Goal: Navigation & Orientation: Go to known website

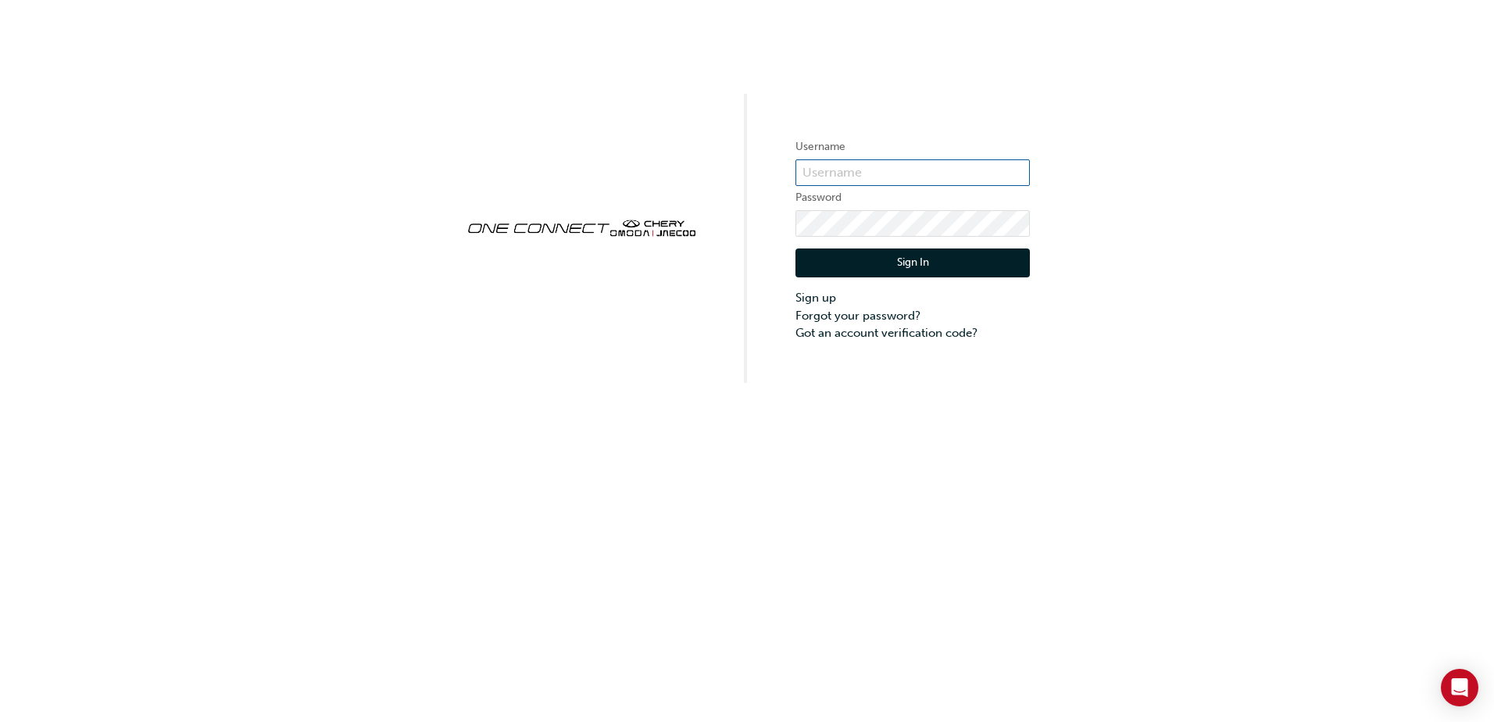
drag, startPoint x: 849, startPoint y: 172, endPoint x: 835, endPoint y: 173, distance: 13.3
click at [847, 172] on input "text" at bounding box center [912, 172] width 234 height 27
type input "CHAU0545"
click at [863, 263] on button "Sign In" at bounding box center [912, 263] width 234 height 30
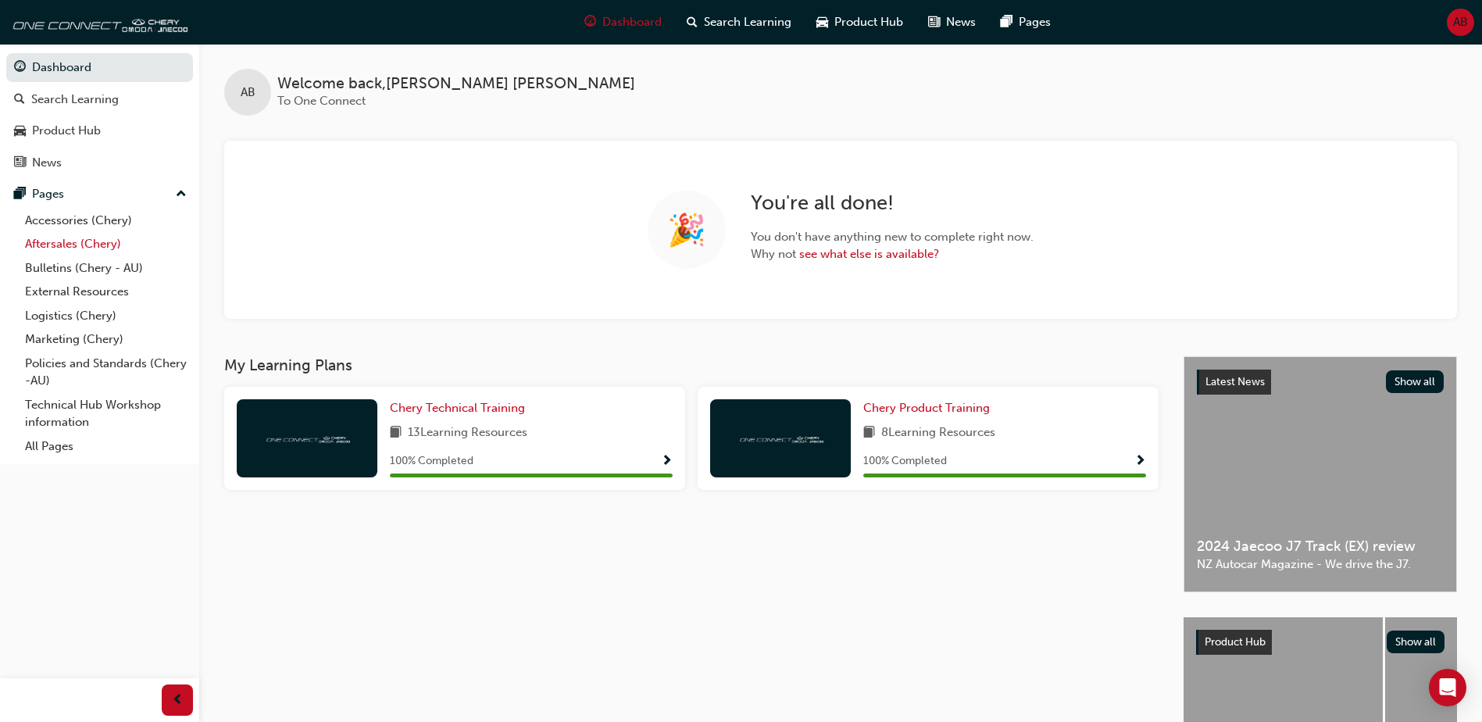
click at [63, 239] on link "Aftersales (Chery)" at bounding box center [106, 244] width 174 height 24
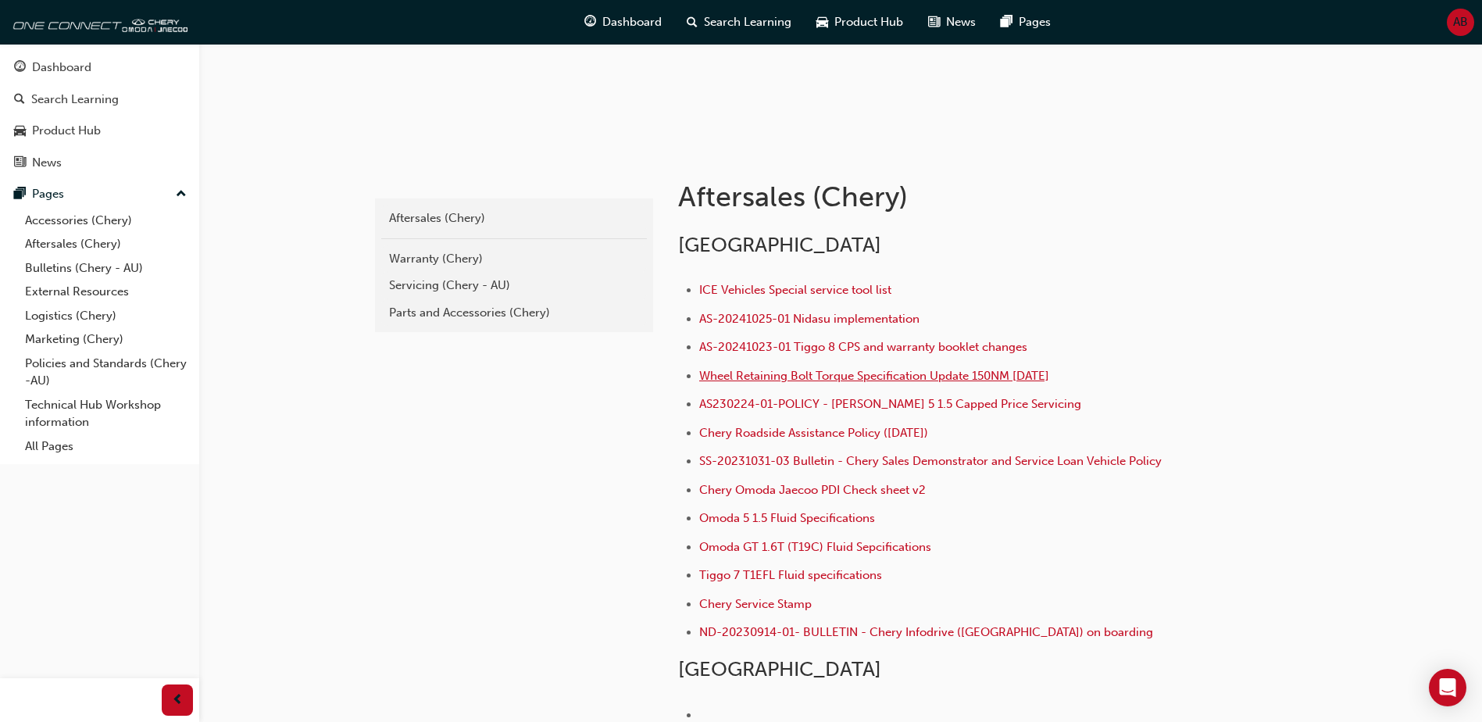
scroll to position [313, 0]
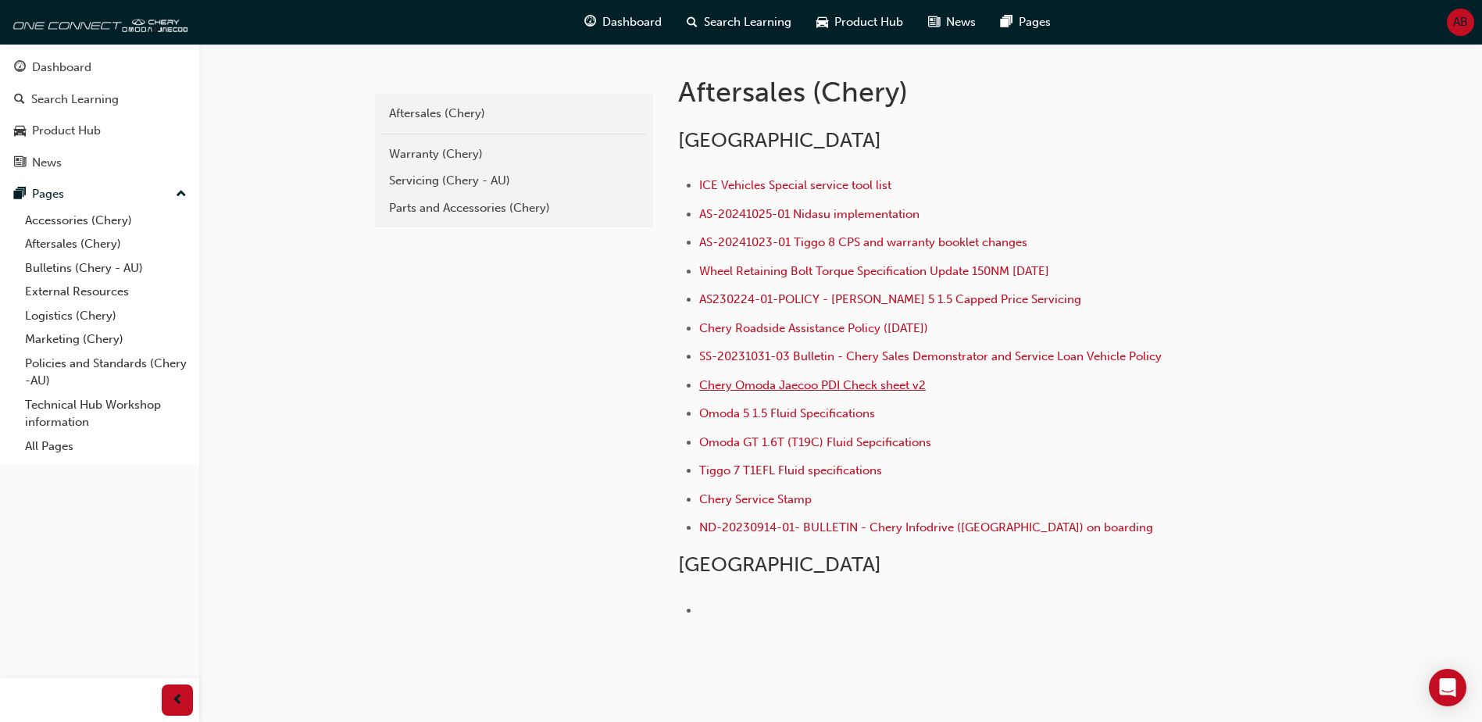
click at [811, 381] on span "Chery Omoda Jaecoo PDI Check sheet v2" at bounding box center [812, 385] width 227 height 14
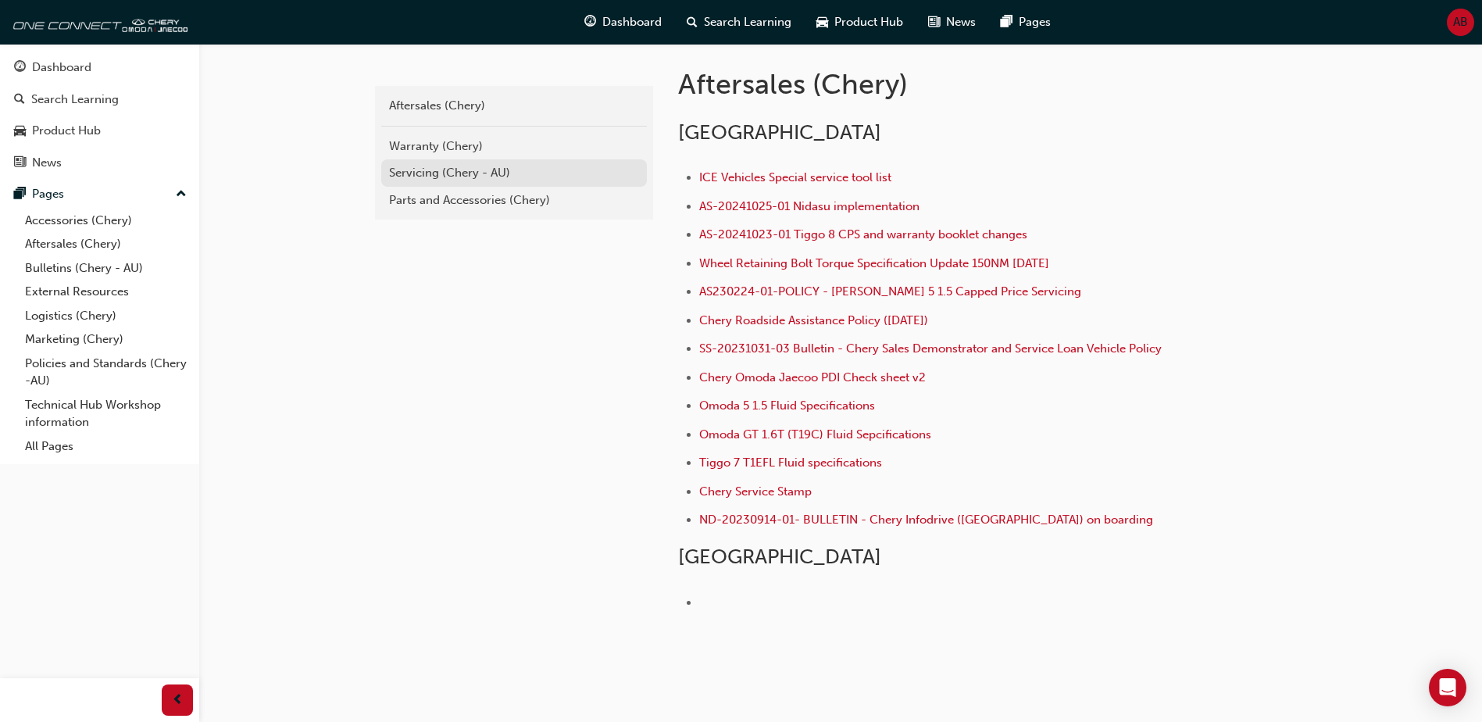
scroll to position [223, 0]
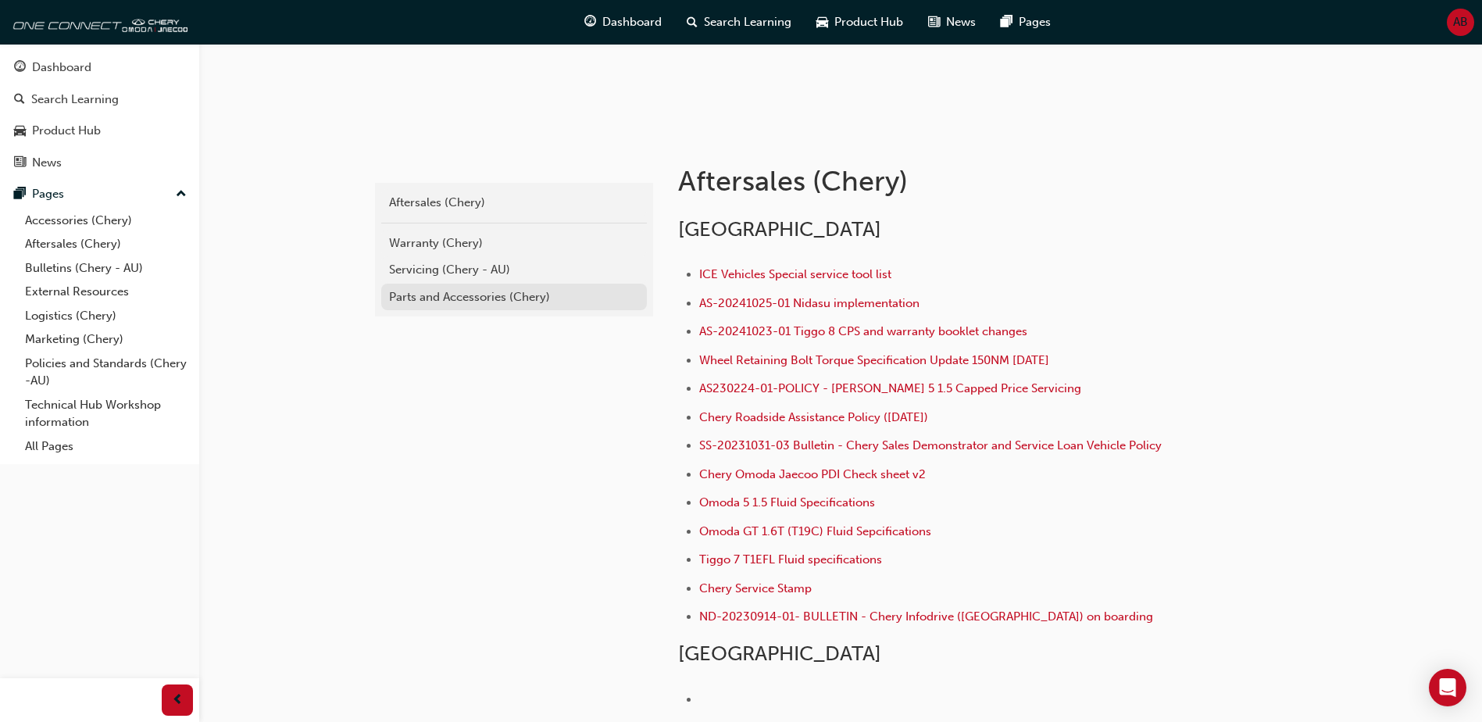
click at [456, 294] on div "Parts and Accessories (Chery)" at bounding box center [514, 297] width 250 height 18
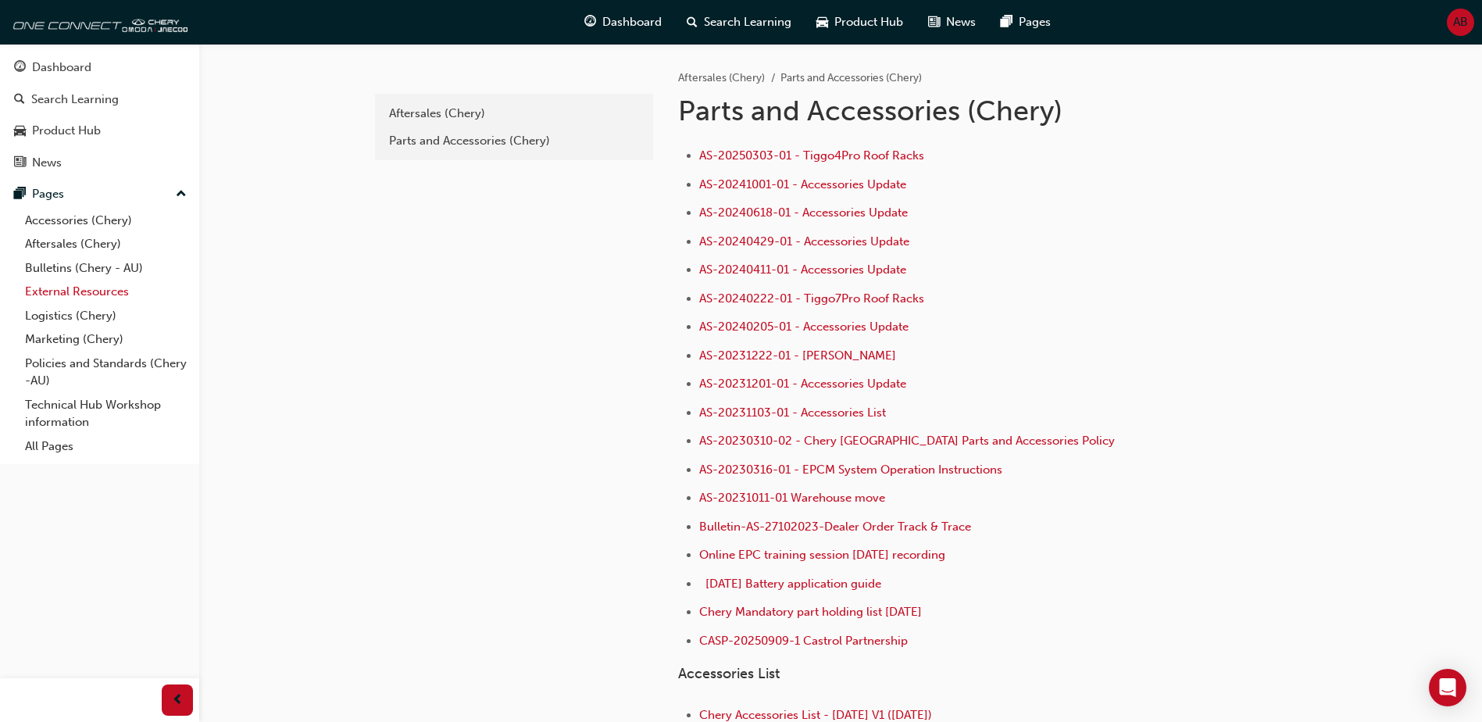
click at [60, 285] on link "External Resources" at bounding box center [106, 292] width 174 height 24
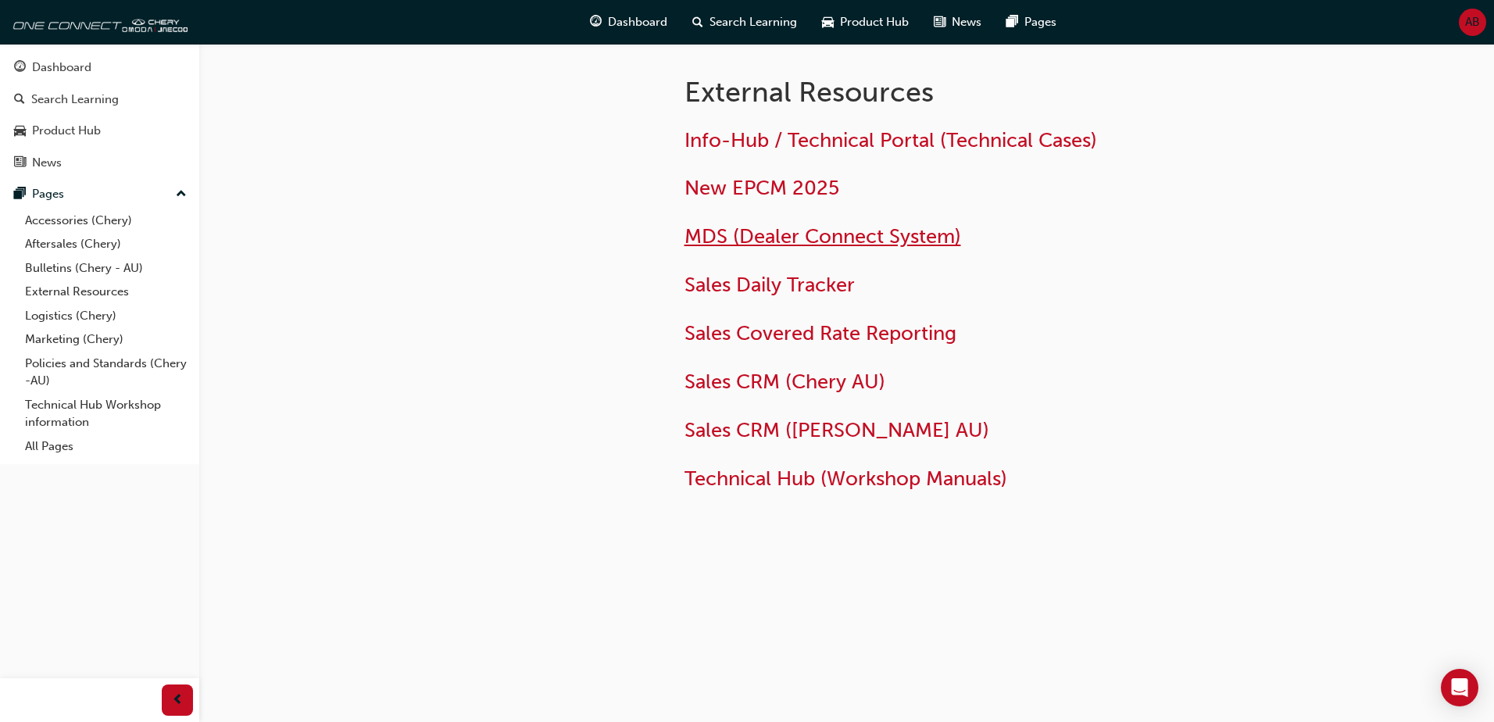
click at [782, 240] on span "MDS (Dealer Connect System)" at bounding box center [822, 236] width 277 height 24
